Goal: Book appointment/travel/reservation

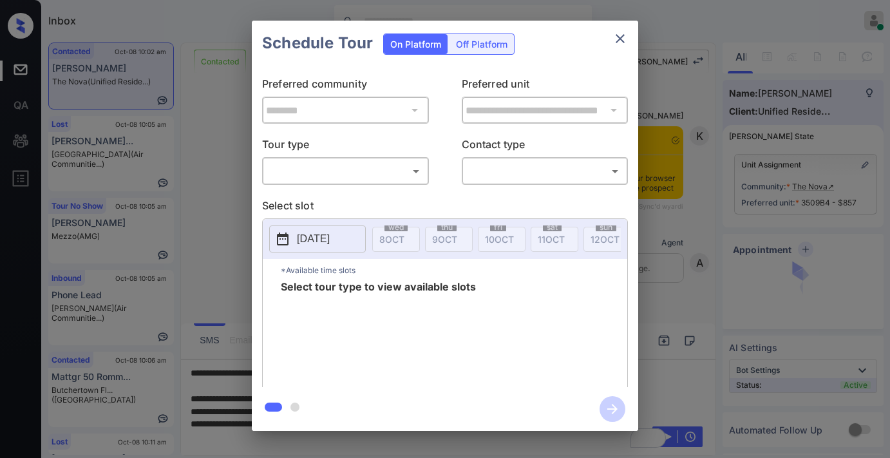
click at [368, 162] on body "Inbox Samantha Soliven Online Set yourself offline Set yourself on break Profil…" at bounding box center [445, 229] width 890 height 458
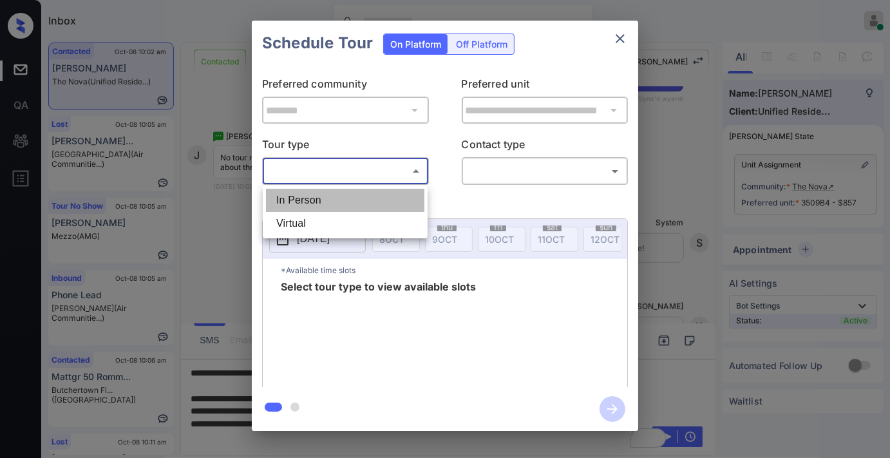
click at [370, 194] on li "In Person" at bounding box center [345, 200] width 158 height 23
type input "********"
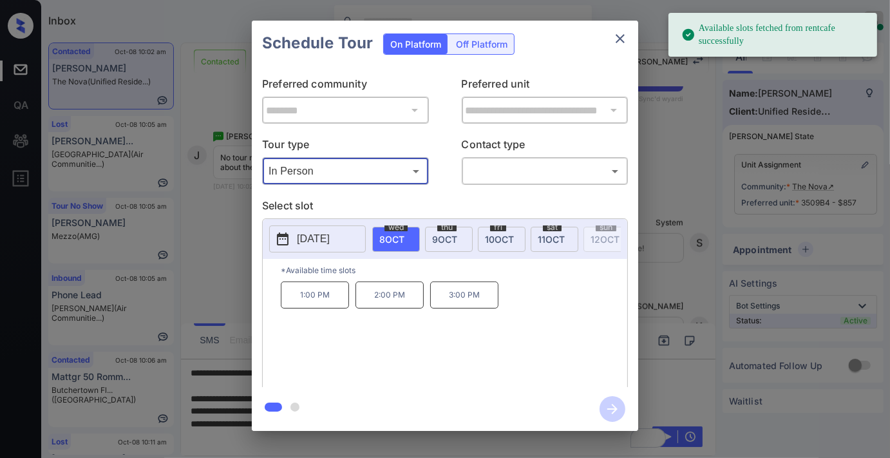
click at [609, 55] on div "Schedule Tour On Platform Off Platform" at bounding box center [445, 43] width 386 height 45
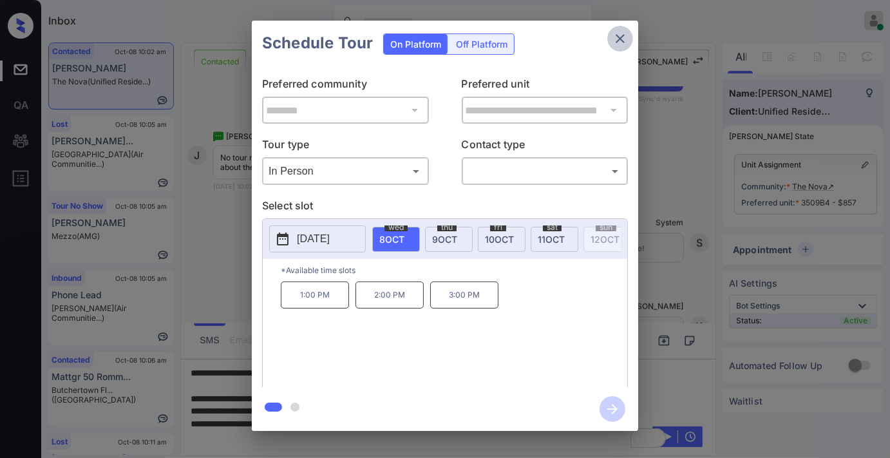
click at [614, 28] on button "close" at bounding box center [620, 39] width 26 height 26
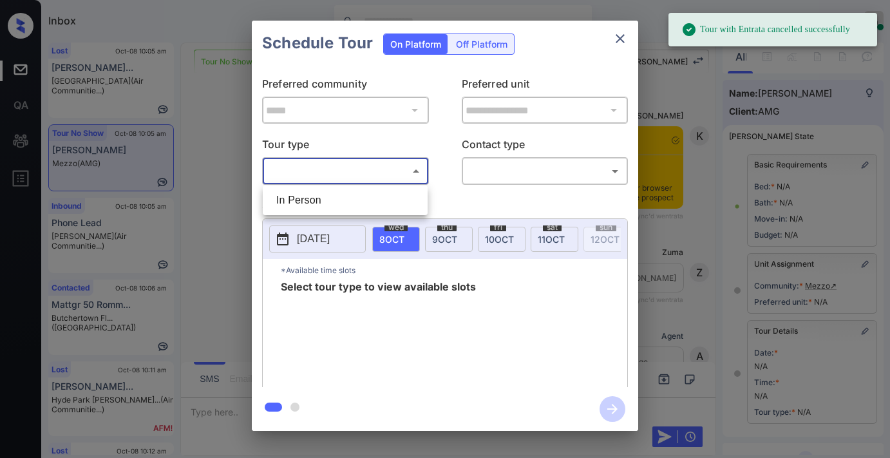
click at [364, 197] on li "In Person" at bounding box center [345, 200] width 158 height 23
type input "********"
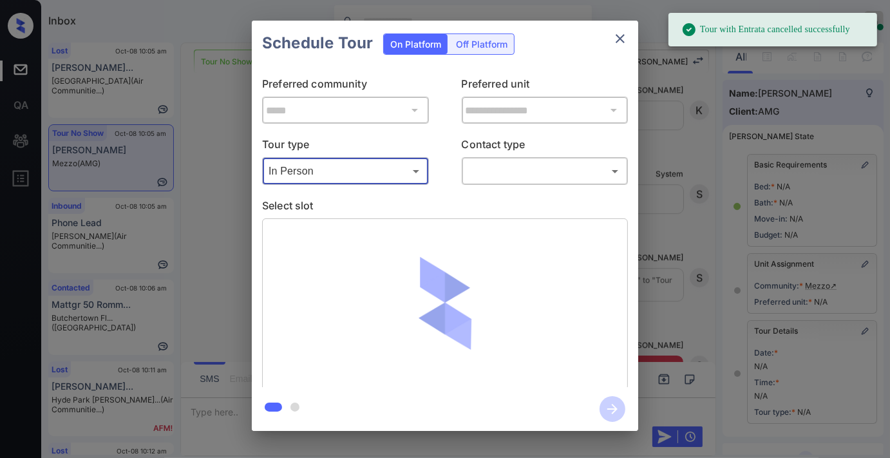
scroll to position [178, 0]
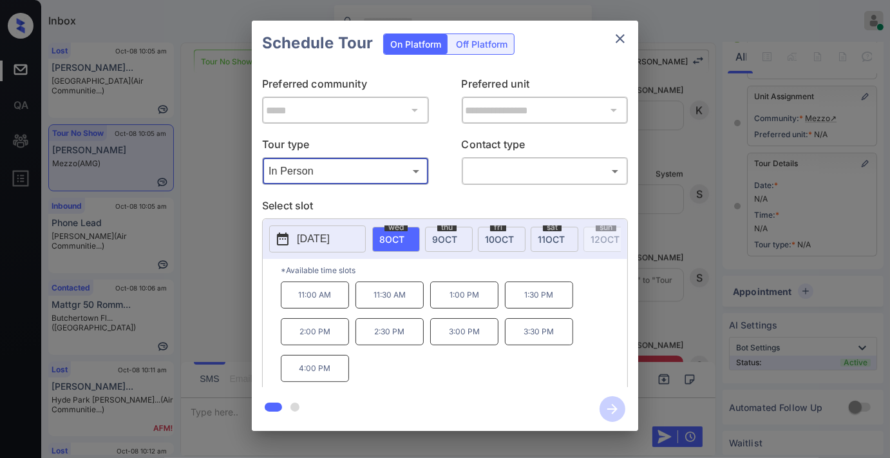
click at [307, 237] on p "2025-10-08" at bounding box center [313, 238] width 33 height 15
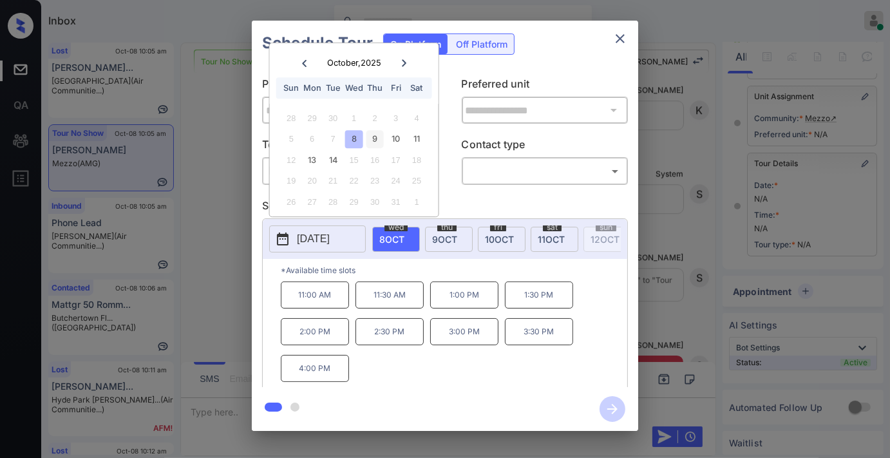
click at [374, 139] on div "9" at bounding box center [374, 139] width 17 height 17
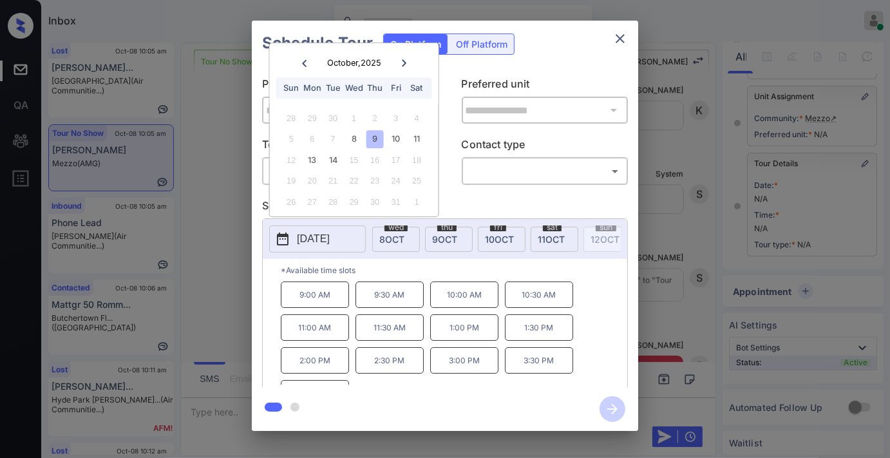
scroll to position [22, 0]
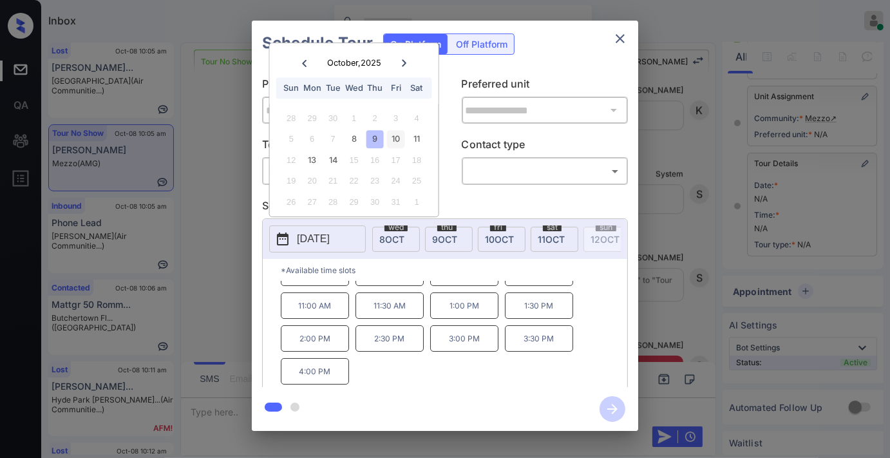
click at [403, 136] on div "10" at bounding box center [395, 139] width 17 height 17
click at [422, 135] on div "11" at bounding box center [416, 139] width 17 height 17
click at [620, 46] on button "close" at bounding box center [620, 39] width 26 height 26
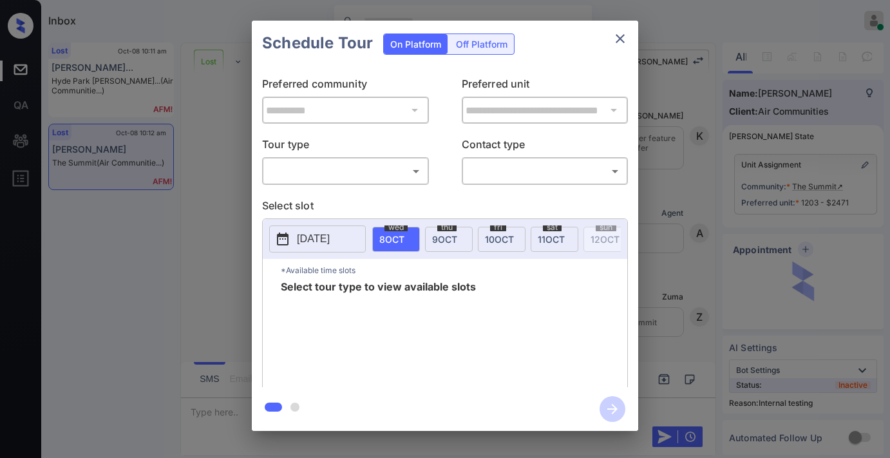
click at [348, 164] on body "Inbox [PERSON_NAME] Online Set yourself offline Set yourself on break Profile S…" at bounding box center [445, 229] width 890 height 458
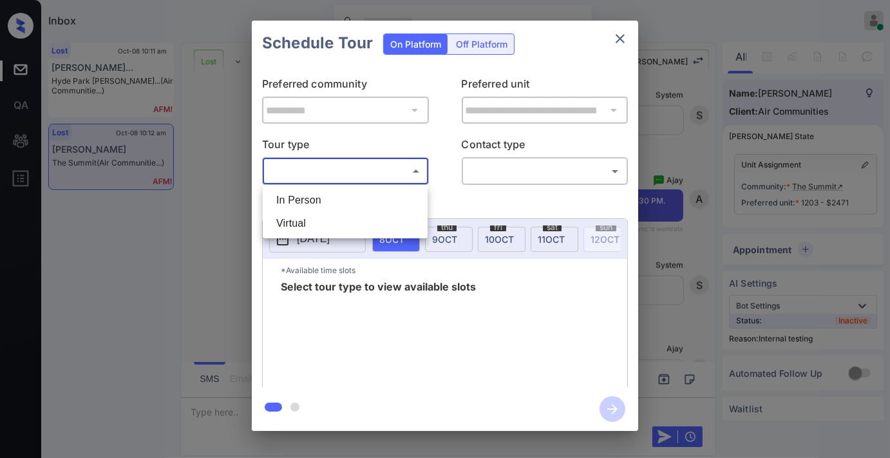
click at [350, 222] on li "Virtual" at bounding box center [345, 223] width 158 height 23
type input "*******"
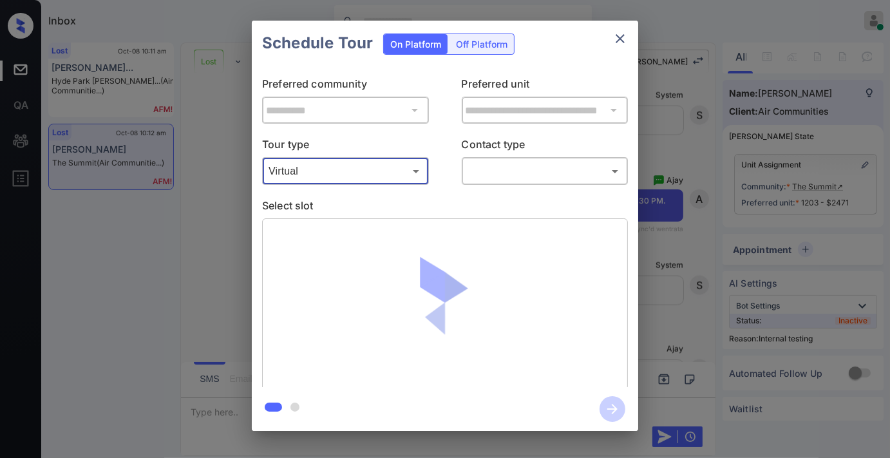
click at [513, 175] on body "Inbox Samantha Soliven Online Set yourself offline Set yourself on break Profil…" at bounding box center [445, 229] width 890 height 458
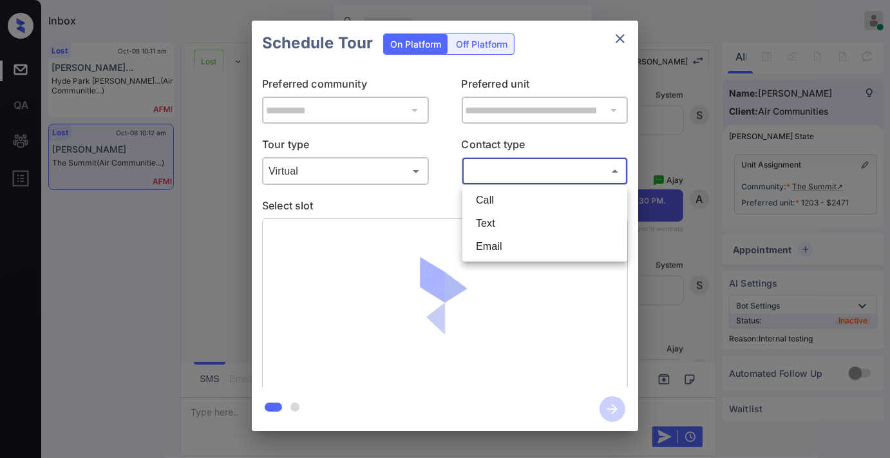
click at [525, 224] on li "Text" at bounding box center [545, 223] width 158 height 23
type input "****"
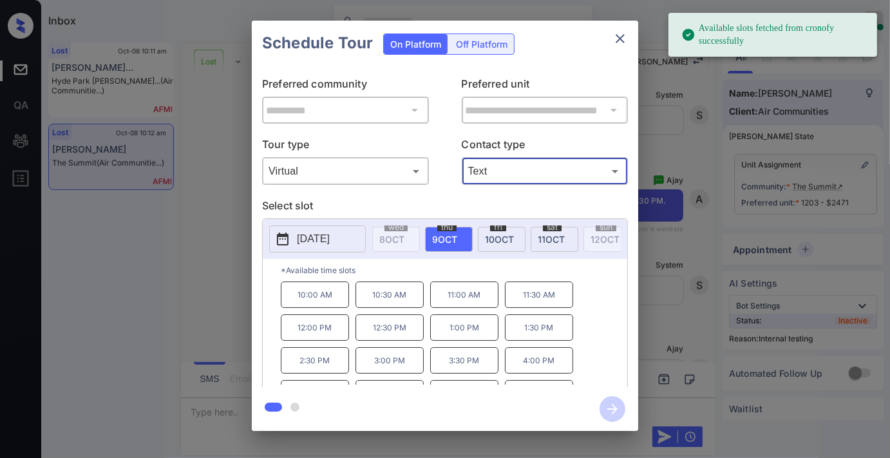
click at [394, 334] on p "12:30 PM" at bounding box center [389, 327] width 68 height 26
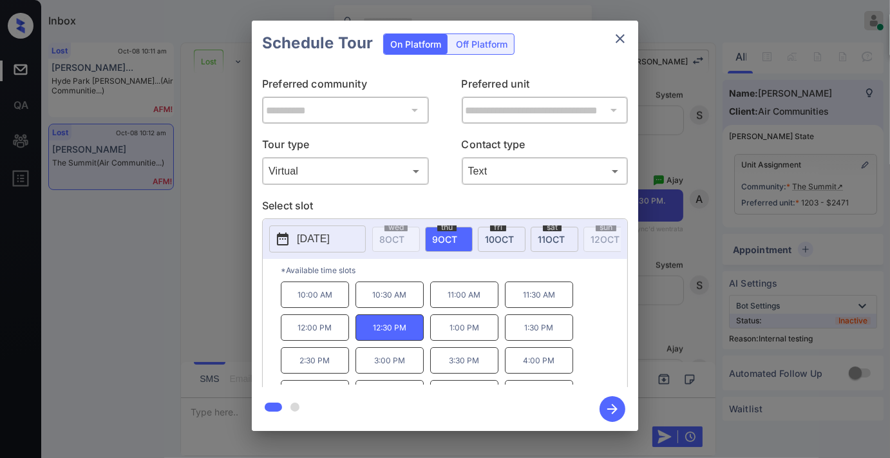
click at [609, 407] on icon "button" at bounding box center [613, 409] width 26 height 26
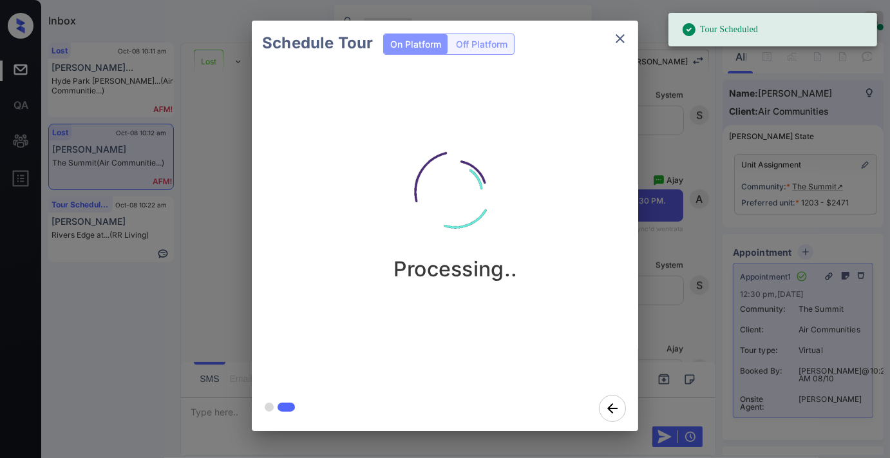
click at [634, 32] on div "Schedule Tour On Platform Off Platform" at bounding box center [445, 43] width 386 height 45
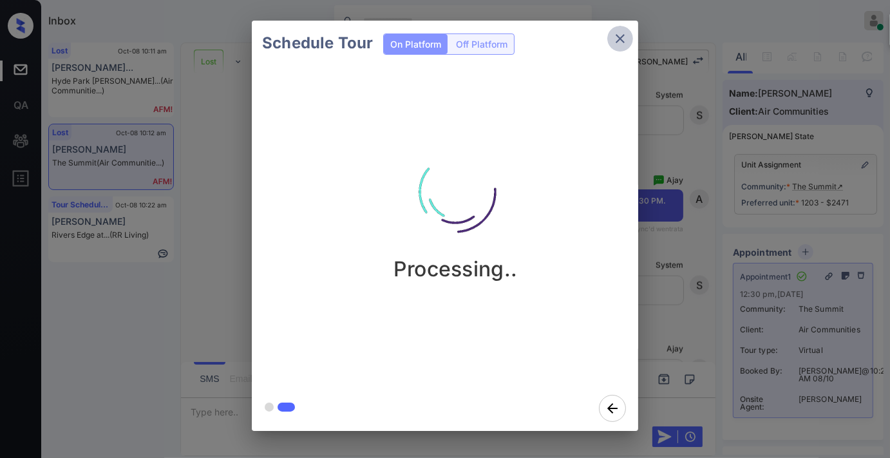
click at [630, 31] on button "close" at bounding box center [620, 39] width 26 height 26
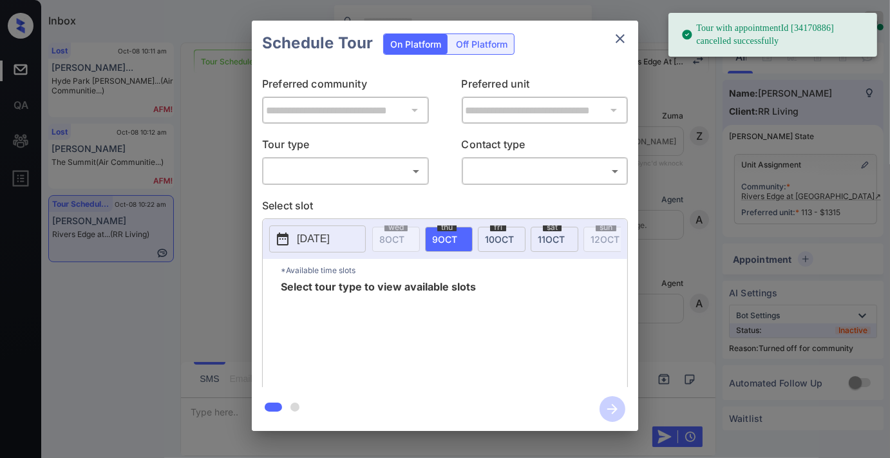
scroll to position [4216, 0]
click at [325, 165] on body "Tour with appointmentId [34170886] cancelled successfully Inbox Samantha Solive…" at bounding box center [445, 229] width 890 height 458
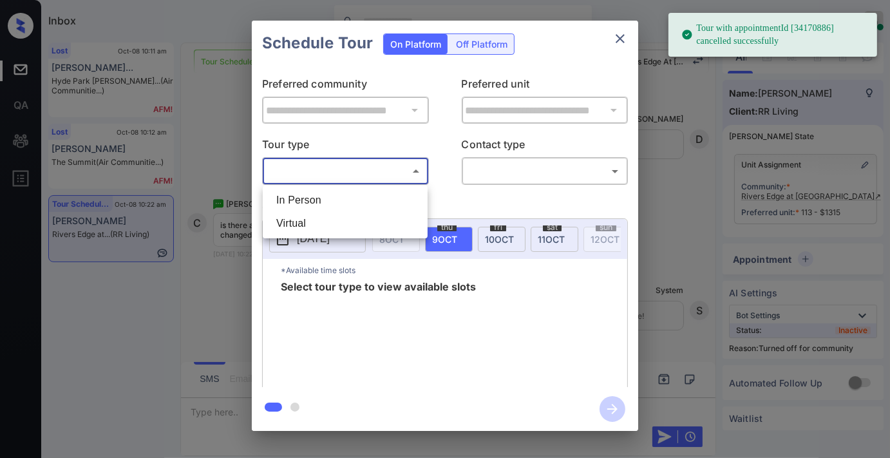
click at [333, 196] on li "In Person" at bounding box center [345, 200] width 158 height 23
type input "********"
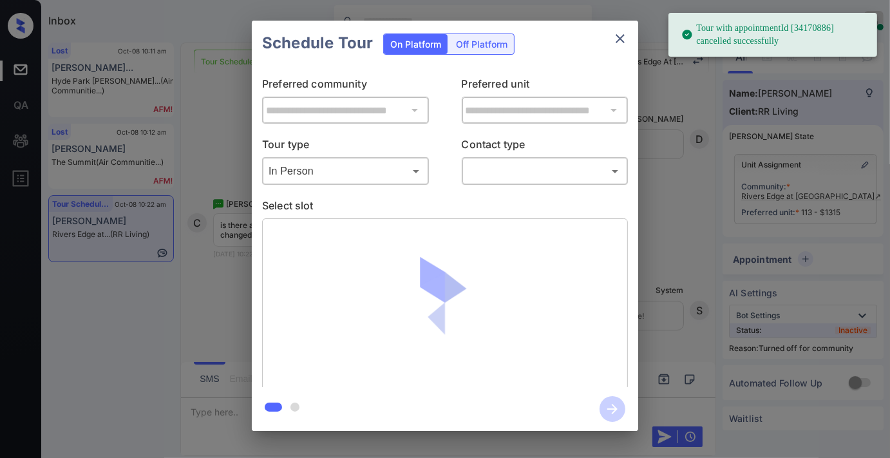
click at [488, 183] on div "​ ​" at bounding box center [545, 171] width 167 height 28
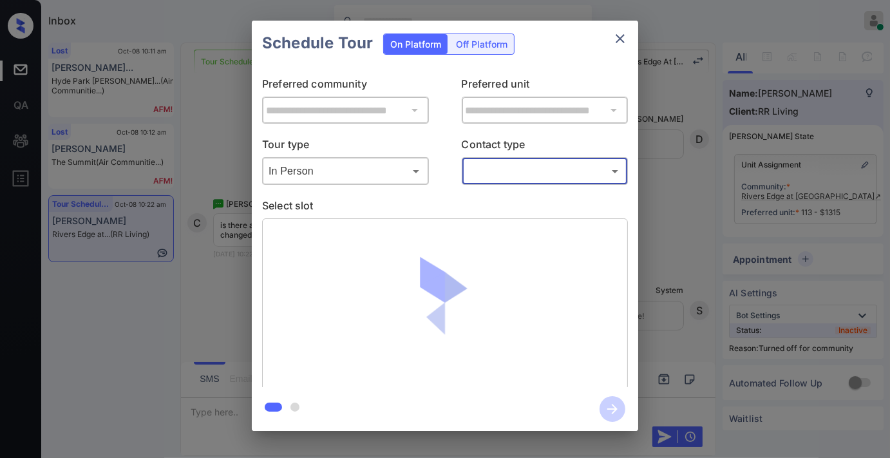
click at [616, 39] on icon "close" at bounding box center [619, 38] width 15 height 15
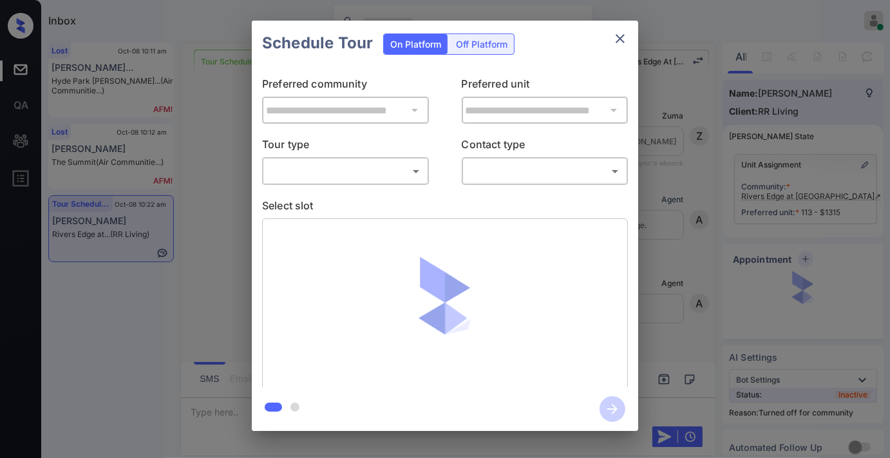
scroll to position [4258, 0]
click at [370, 153] on p "Tour type" at bounding box center [345, 147] width 167 height 21
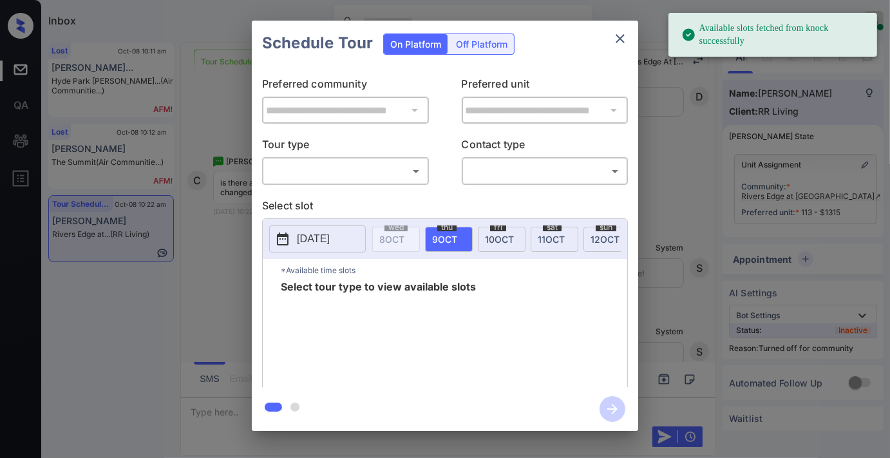
click at [375, 179] on body "Available slots fetched from knock successfully Inbox [PERSON_NAME] Online Set …" at bounding box center [445, 229] width 890 height 458
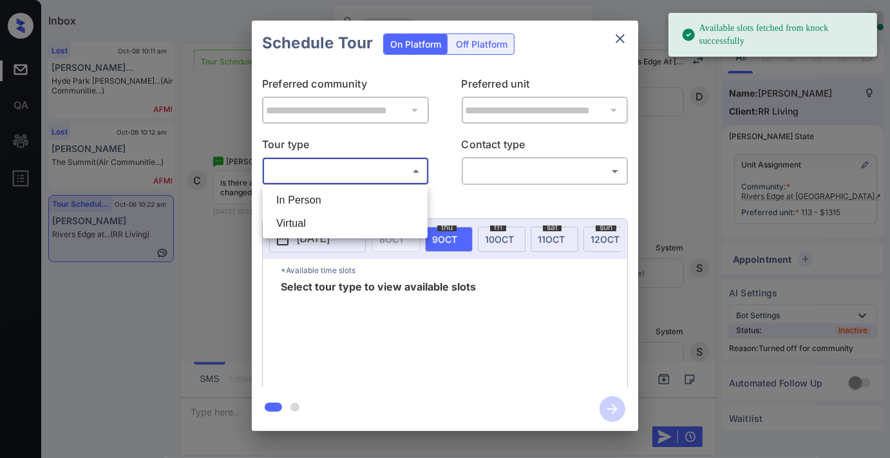
click at [340, 204] on li "In Person" at bounding box center [345, 200] width 158 height 23
type input "********"
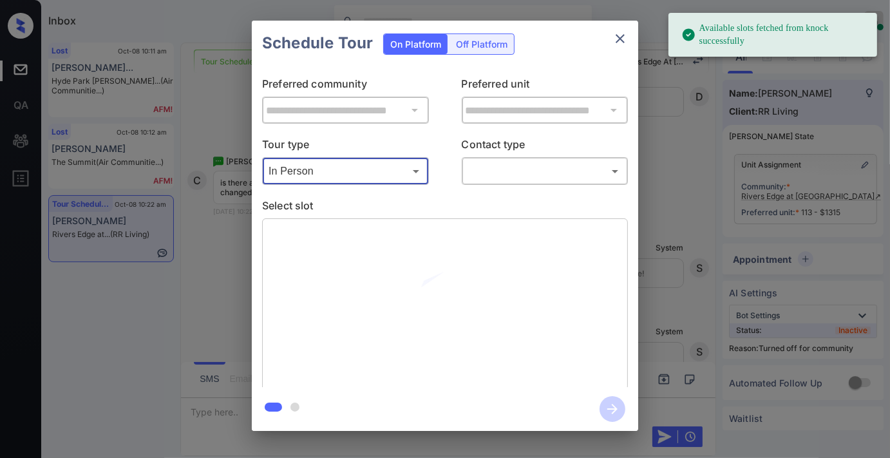
click at [503, 179] on body "Available slots fetched from knock successfully Inbox Samantha Soliven Online S…" at bounding box center [445, 229] width 890 height 458
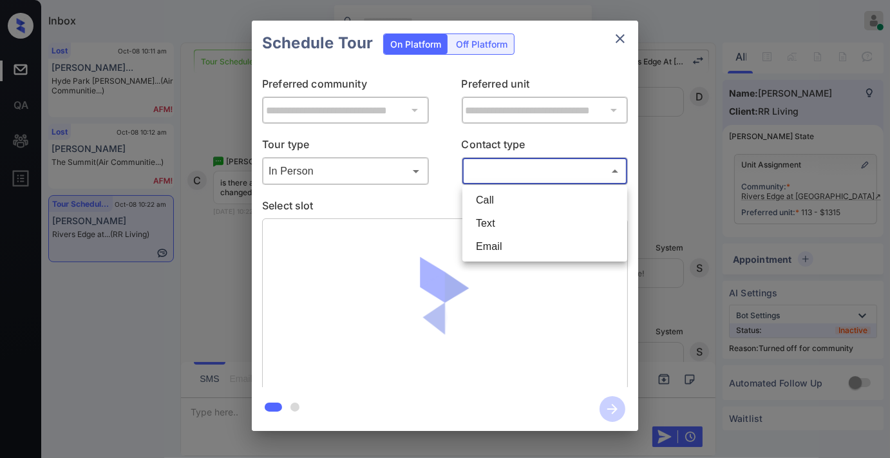
drag, startPoint x: 502, startPoint y: 214, endPoint x: 397, endPoint y: 219, distance: 105.1
click at [500, 214] on li "Text" at bounding box center [545, 223] width 158 height 23
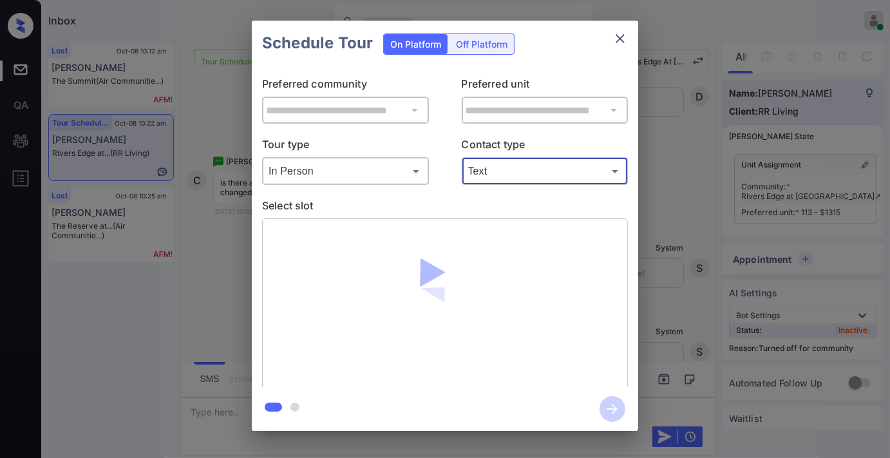
type input "****"
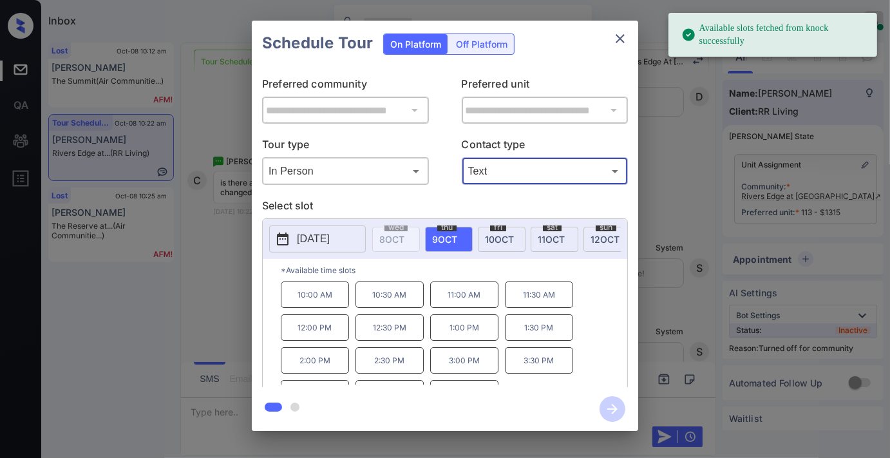
click at [314, 242] on p "2025-10-09" at bounding box center [313, 238] width 33 height 15
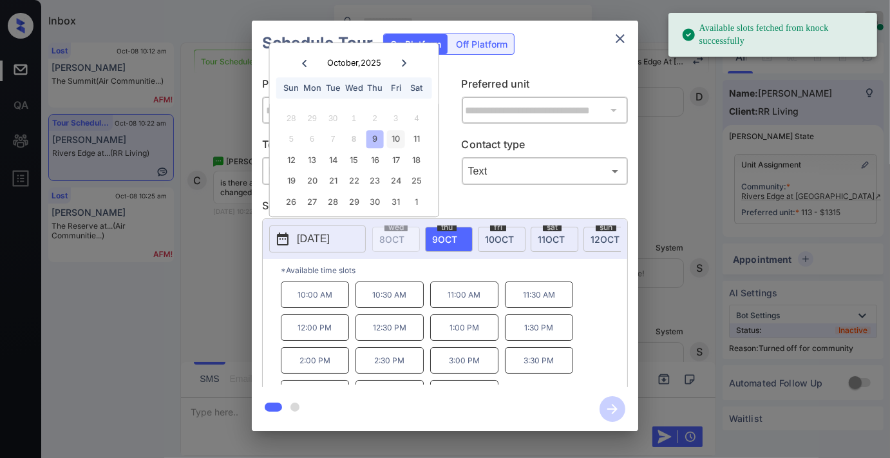
click at [401, 137] on div "10" at bounding box center [395, 139] width 17 height 17
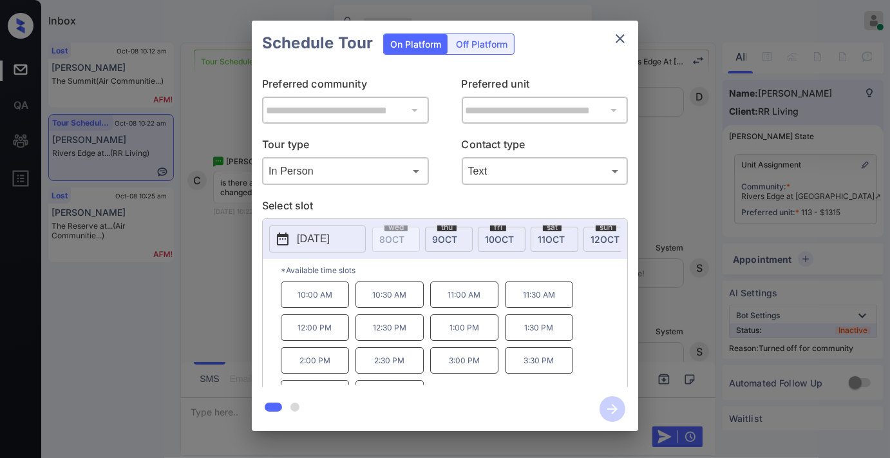
click at [456, 304] on p "11:00 AM" at bounding box center [464, 294] width 68 height 26
click at [613, 408] on icon "button" at bounding box center [612, 409] width 10 height 10
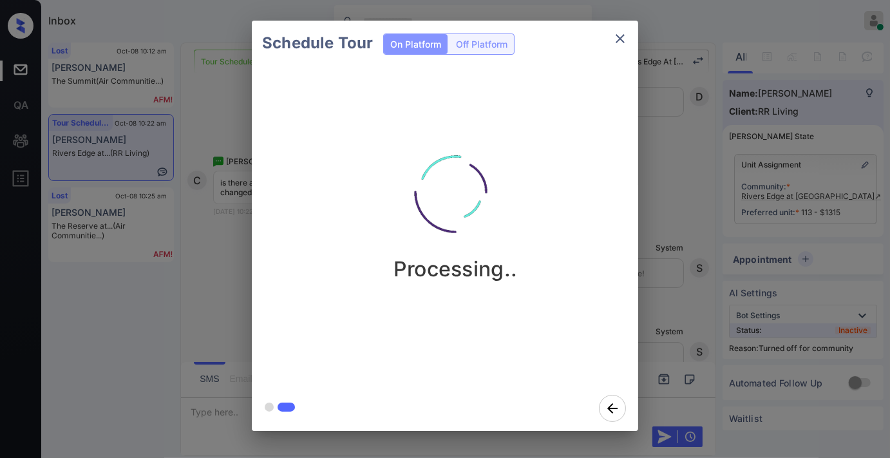
click at [279, 235] on div "Processing.." at bounding box center [455, 205] width 386 height 154
click at [466, 265] on p "Processing.." at bounding box center [455, 268] width 124 height 25
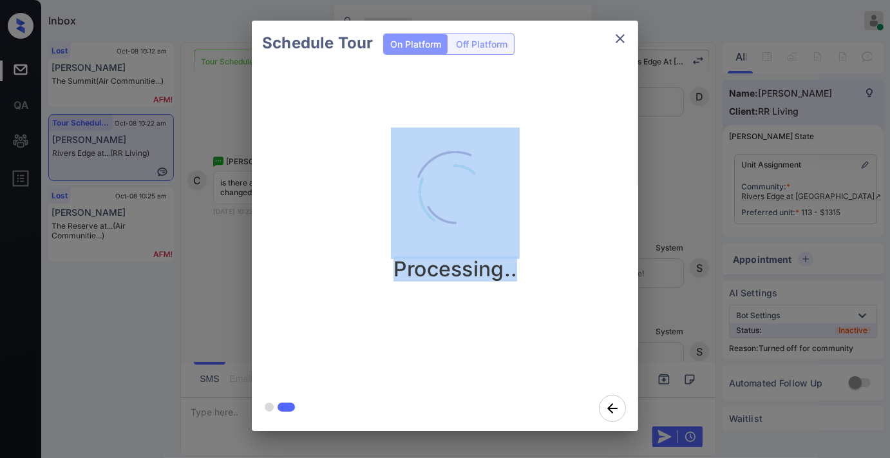
drag, startPoint x: 520, startPoint y: 274, endPoint x: 337, endPoint y: 164, distance: 213.2
click at [337, 164] on div "Processing.." at bounding box center [455, 205] width 386 height 154
click at [384, 164] on div "Processing.." at bounding box center [455, 205] width 386 height 154
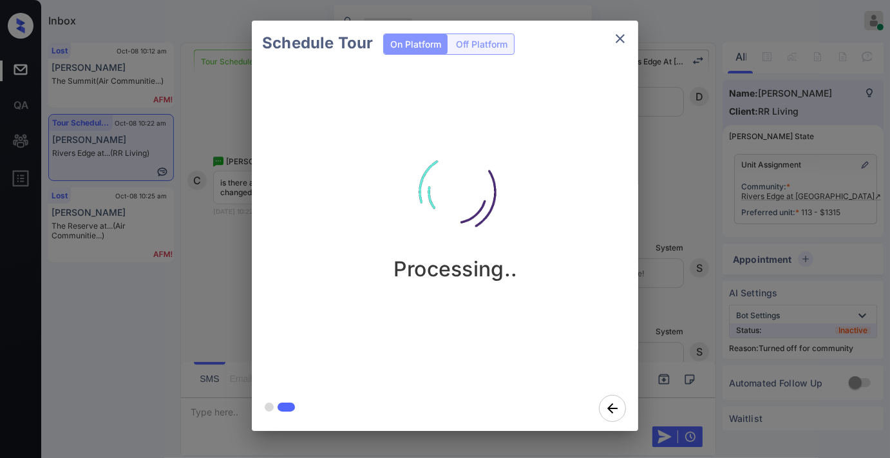
click at [678, 216] on div "Schedule Tour On Platform Off Platform Processing.." at bounding box center [445, 225] width 890 height 451
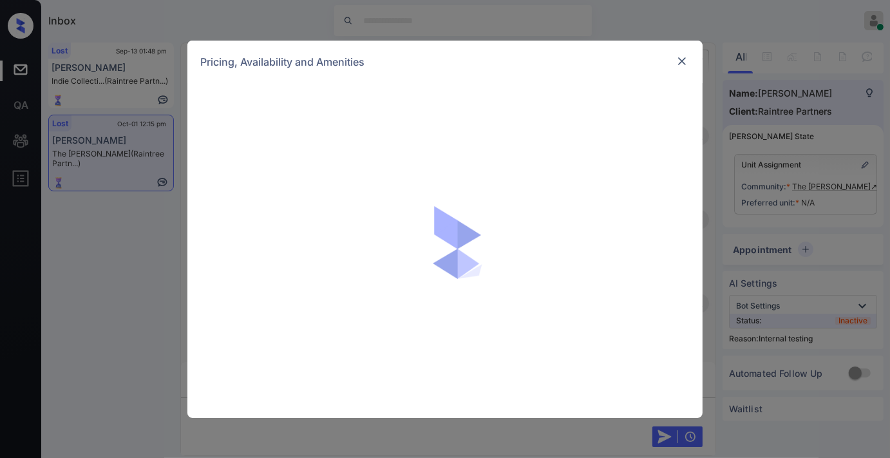
scroll to position [5070, 0]
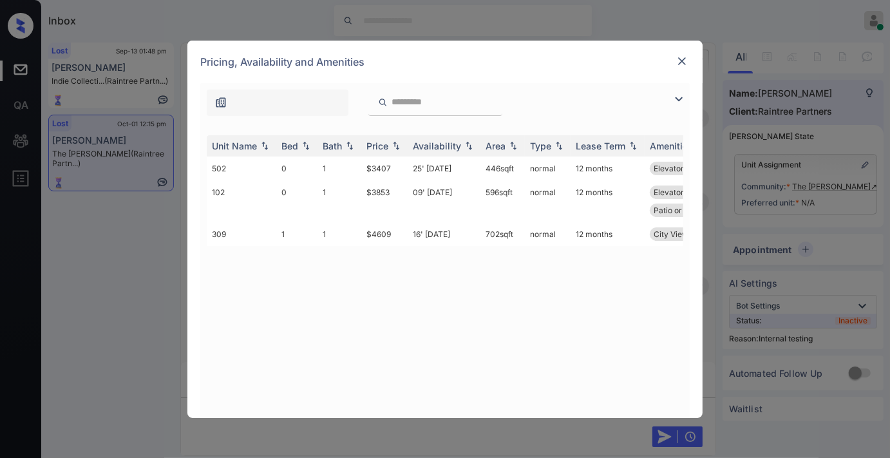
click at [683, 59] on img at bounding box center [682, 61] width 13 height 13
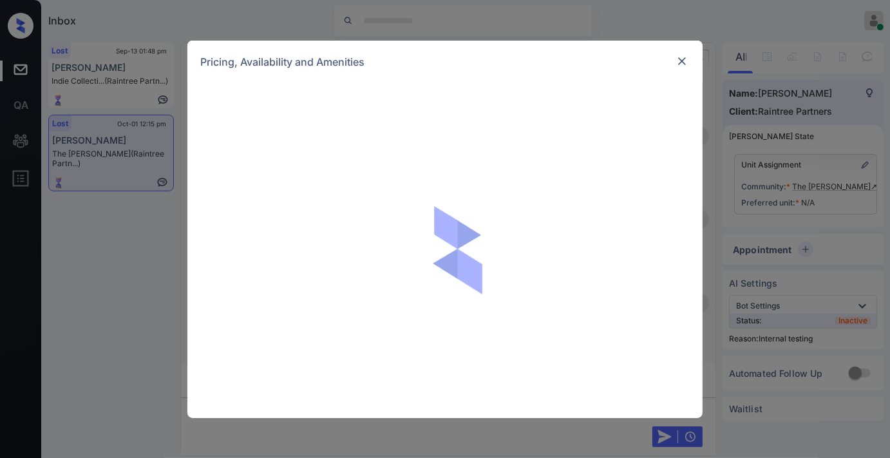
scroll to position [6240, 0]
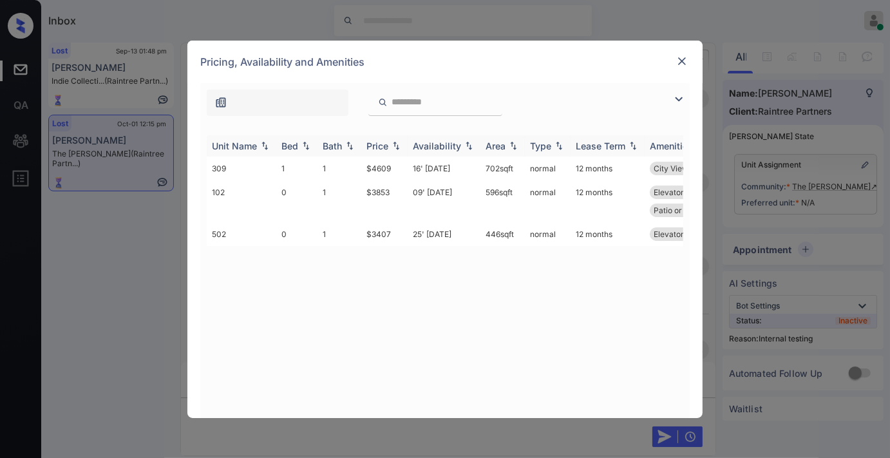
click at [381, 145] on div "Price" at bounding box center [377, 145] width 22 height 11
click at [681, 61] on img at bounding box center [682, 61] width 13 height 13
